Goal: Check status: Check status

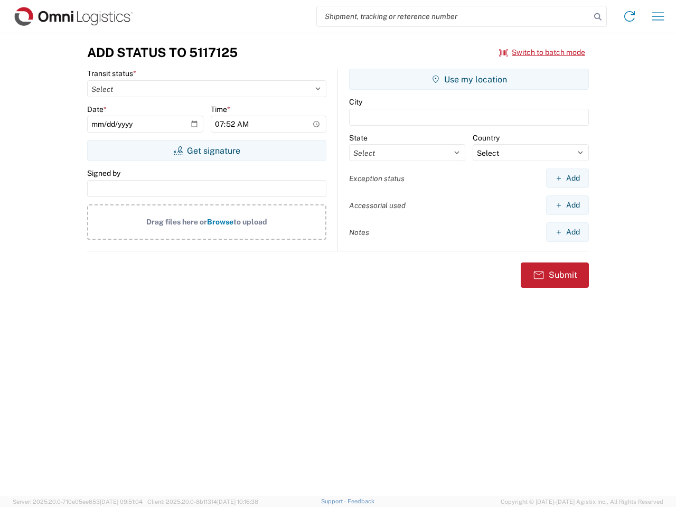
click at [453, 16] on input "search" at bounding box center [453, 16] width 273 height 20
click at [597, 17] on icon at bounding box center [597, 17] width 15 height 15
click at [629, 16] on icon at bounding box center [629, 16] width 17 height 17
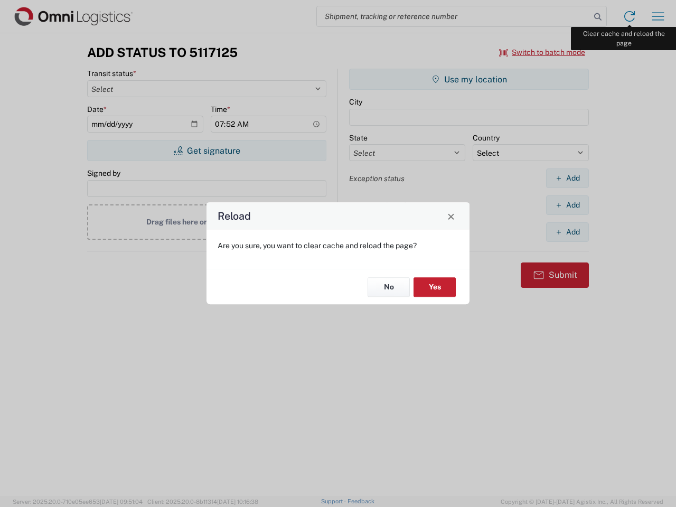
click at [658, 16] on div "Reload Are you sure, you want to clear cache and reload the page? No Yes" at bounding box center [338, 253] width 676 height 507
click at [542, 52] on div "Reload Are you sure, you want to clear cache and reload the page? No Yes" at bounding box center [338, 253] width 676 height 507
click at [206, 150] on div "Reload Are you sure, you want to clear cache and reload the page? No Yes" at bounding box center [338, 253] width 676 height 507
click at [469, 79] on div "Reload Are you sure, you want to clear cache and reload the page? No Yes" at bounding box center [338, 253] width 676 height 507
click at [567, 178] on div "Reload Are you sure, you want to clear cache and reload the page? No Yes" at bounding box center [338, 253] width 676 height 507
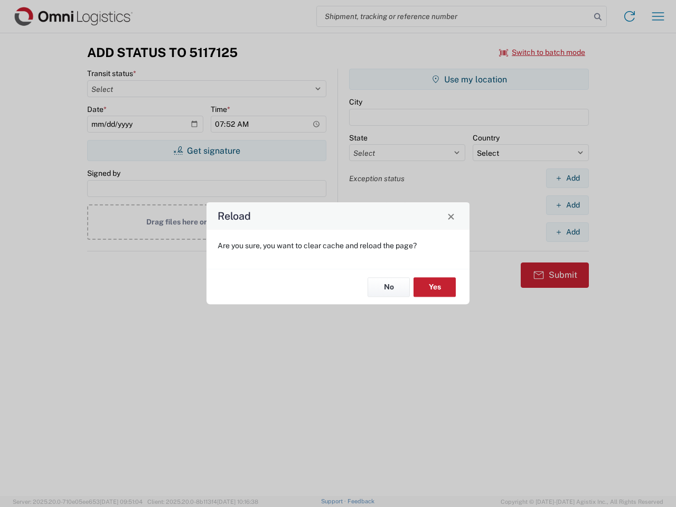
click at [567, 205] on div "Reload Are you sure, you want to clear cache and reload the page? No Yes" at bounding box center [338, 253] width 676 height 507
click at [567, 232] on div "Reload Are you sure, you want to clear cache and reload the page? No Yes" at bounding box center [338, 253] width 676 height 507
